Goal: Task Accomplishment & Management: Use online tool/utility

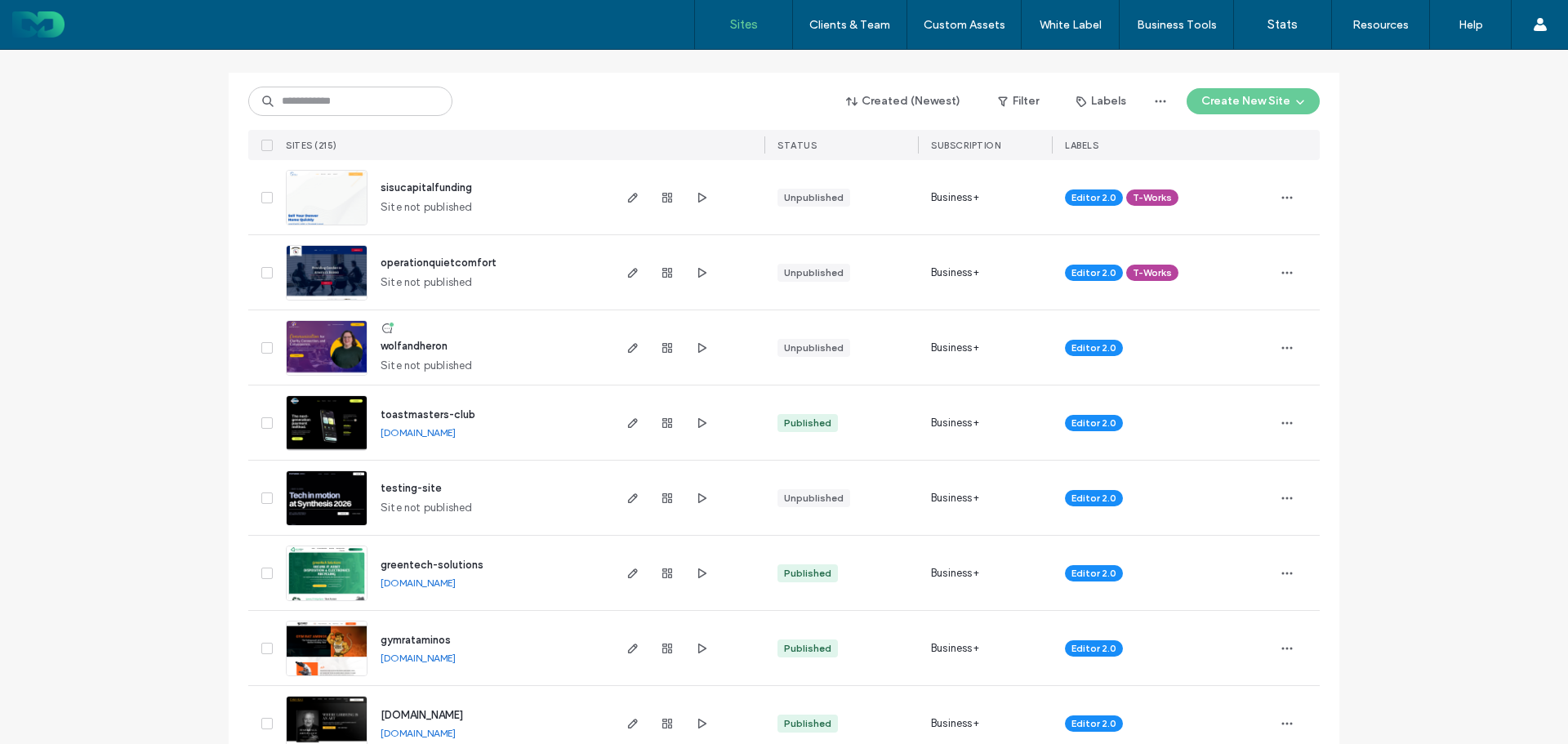
scroll to position [164, 0]
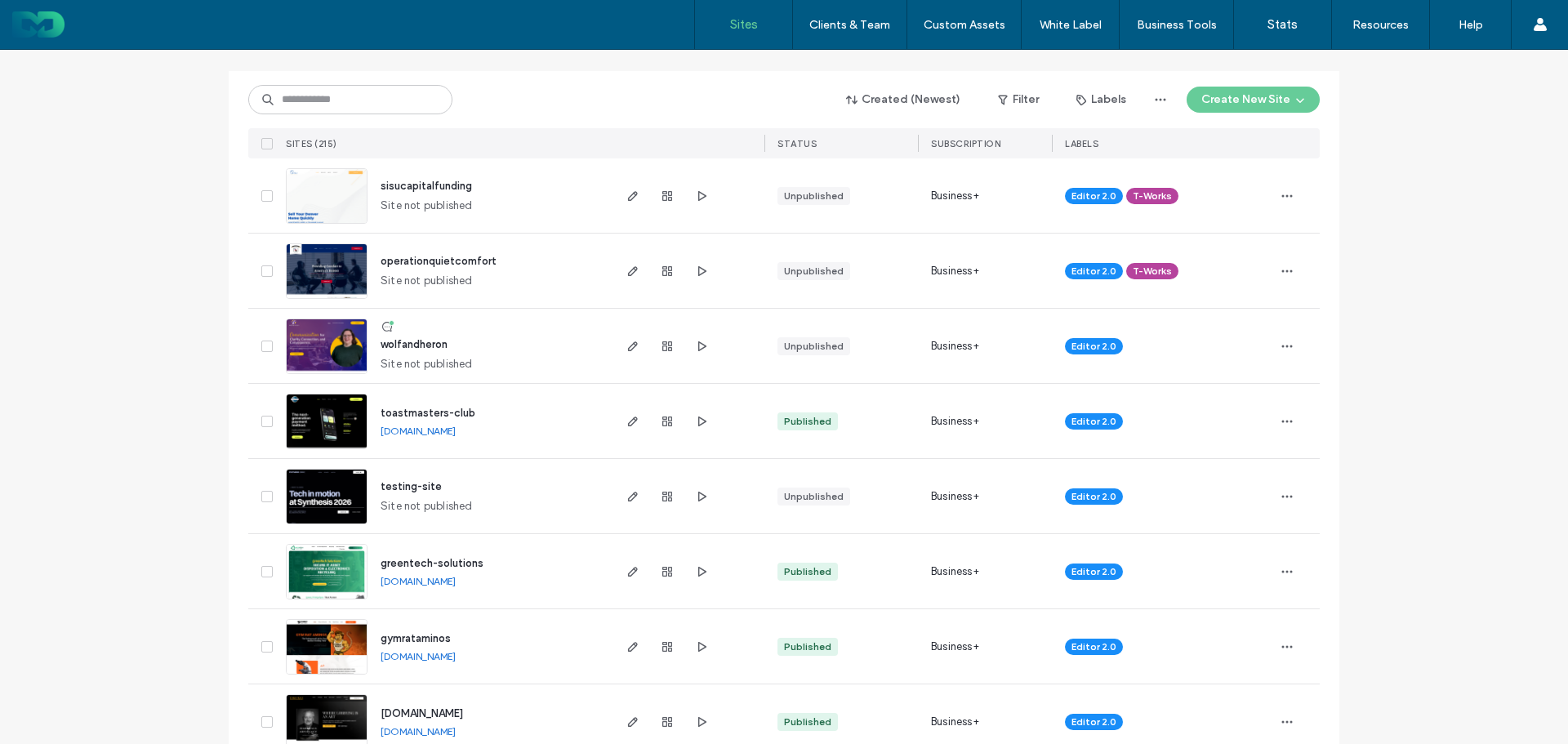
click at [432, 342] on span "wolfandheron" at bounding box center [414, 344] width 67 height 12
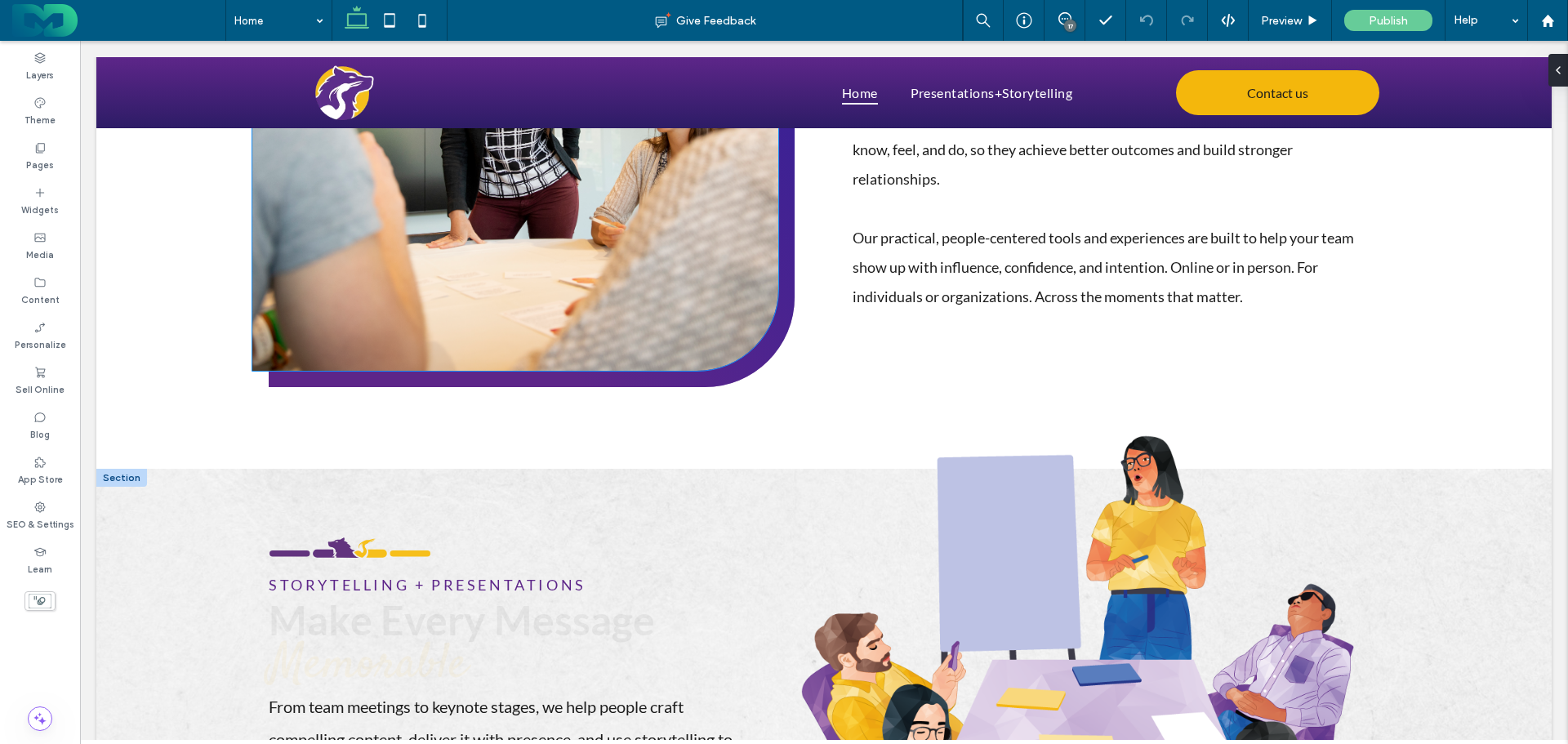
scroll to position [1306, 0]
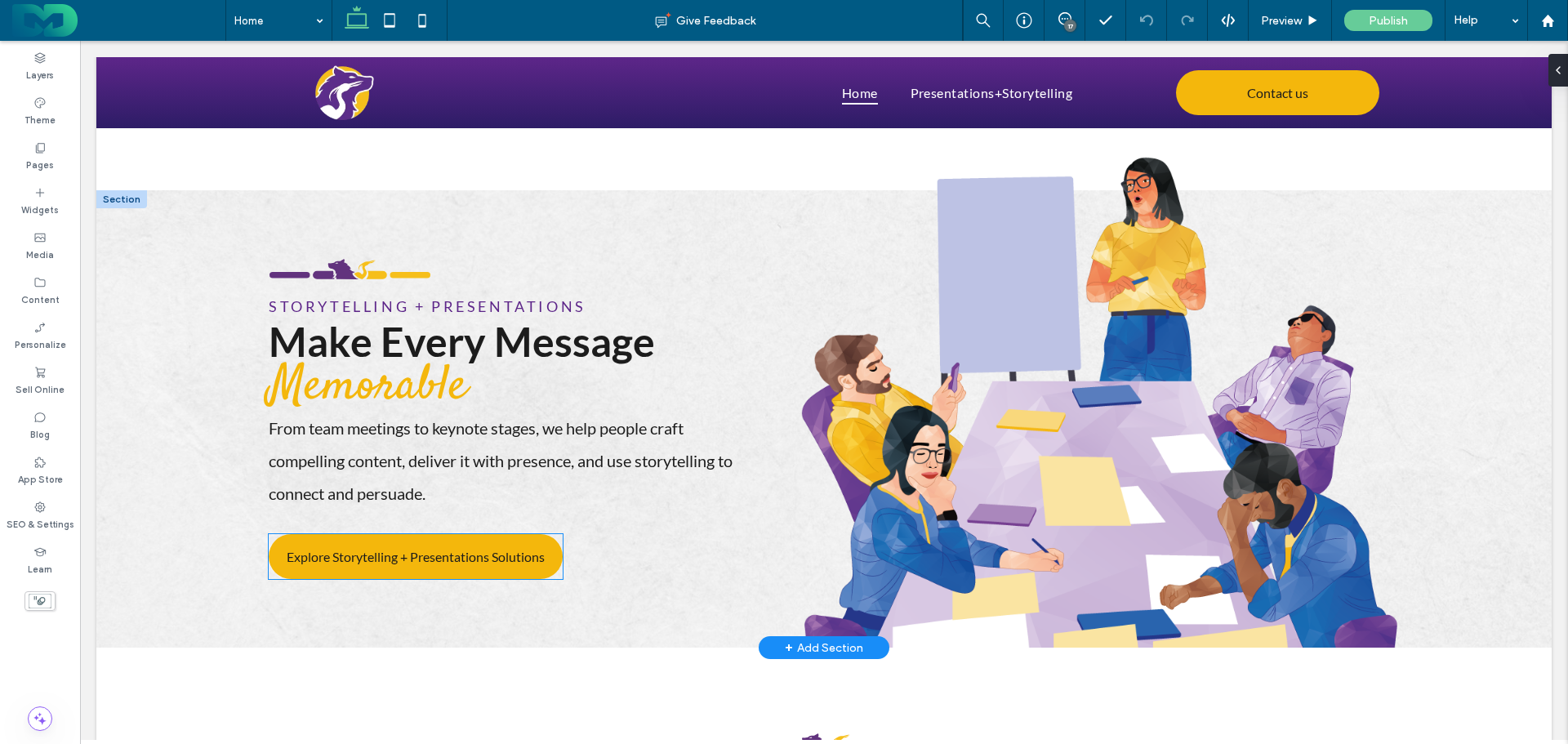
click at [482, 545] on link "Explore Storytelling + Presentations Solutions" at bounding box center [415, 557] width 294 height 45
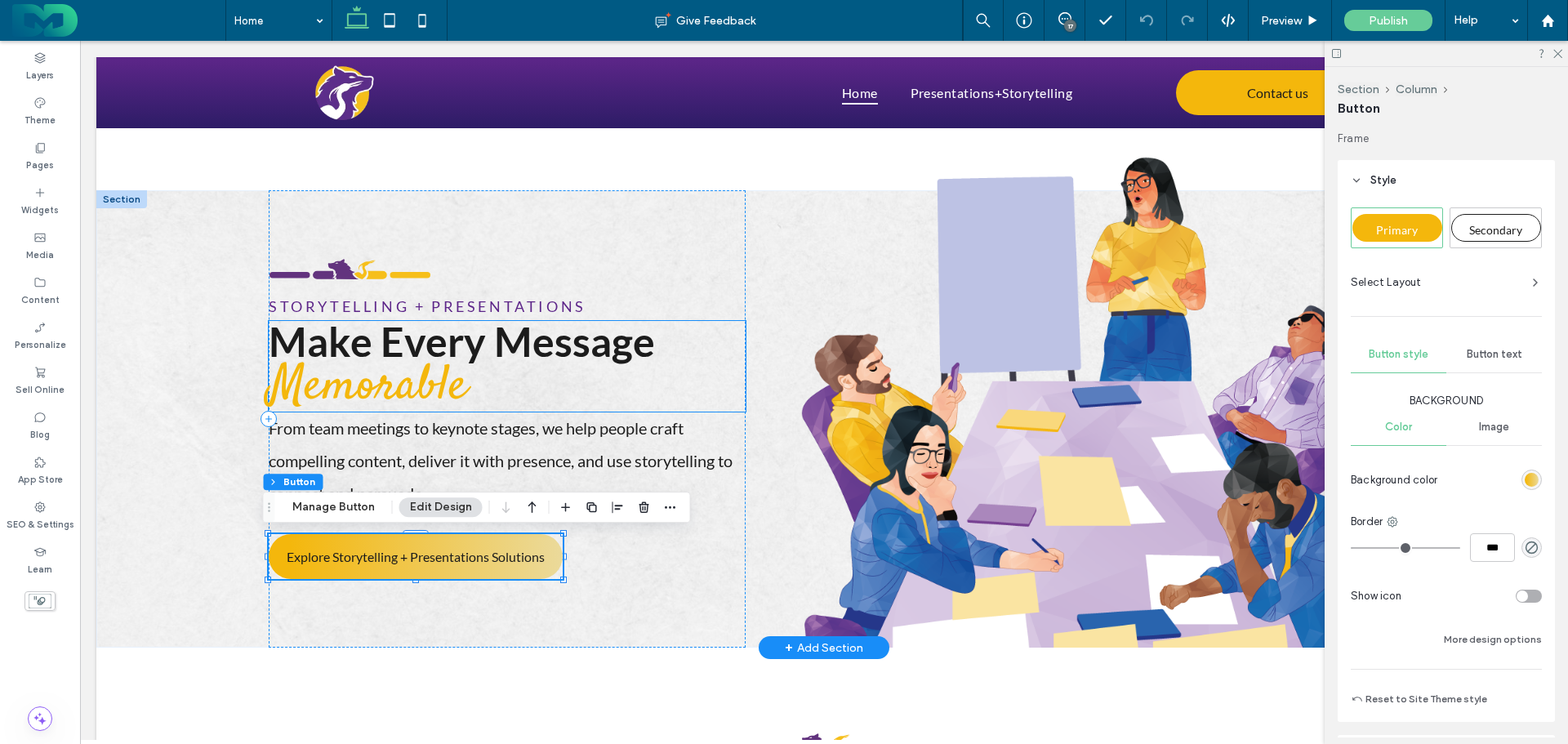
type input "**"
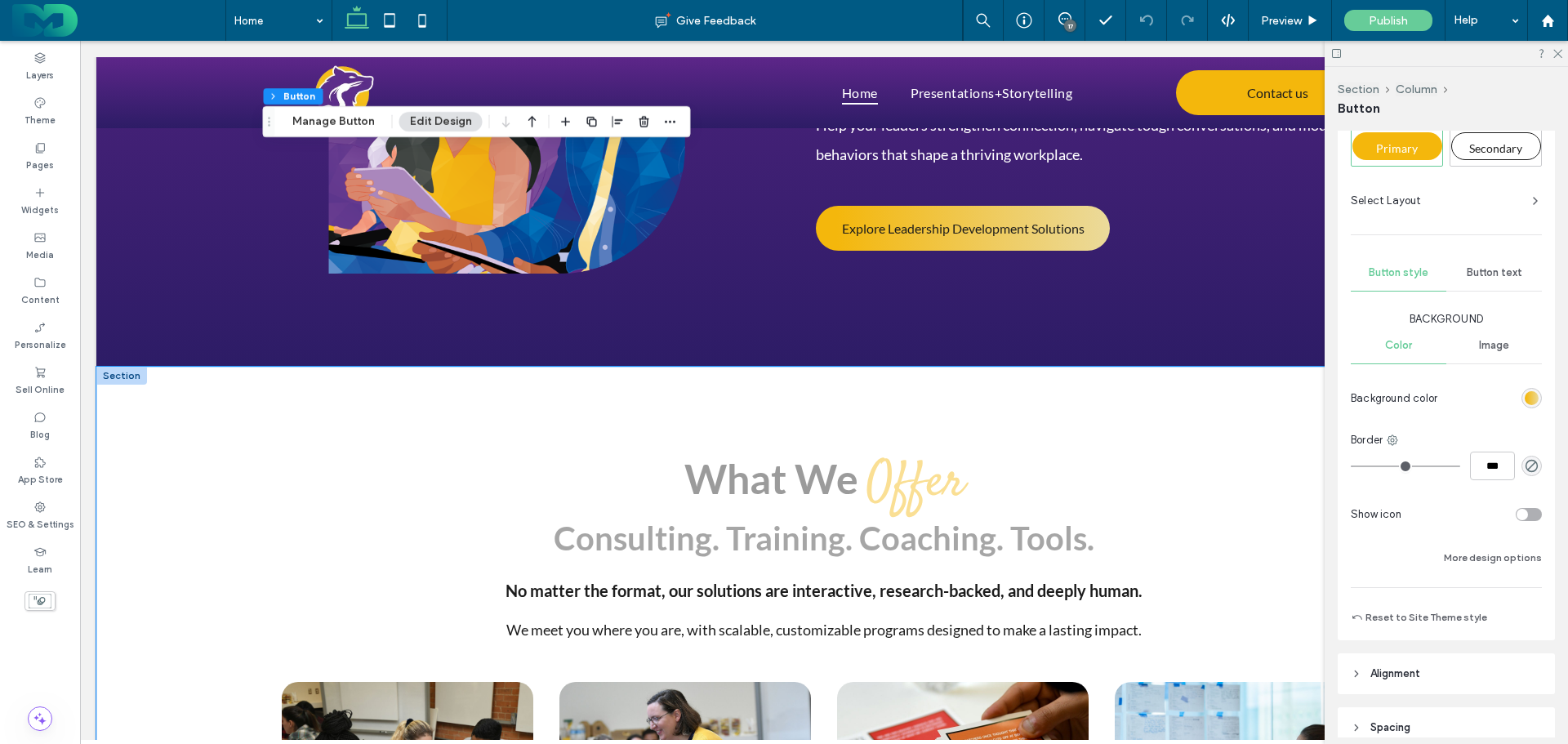
scroll to position [3022, 0]
